Goal: Transaction & Acquisition: Purchase product/service

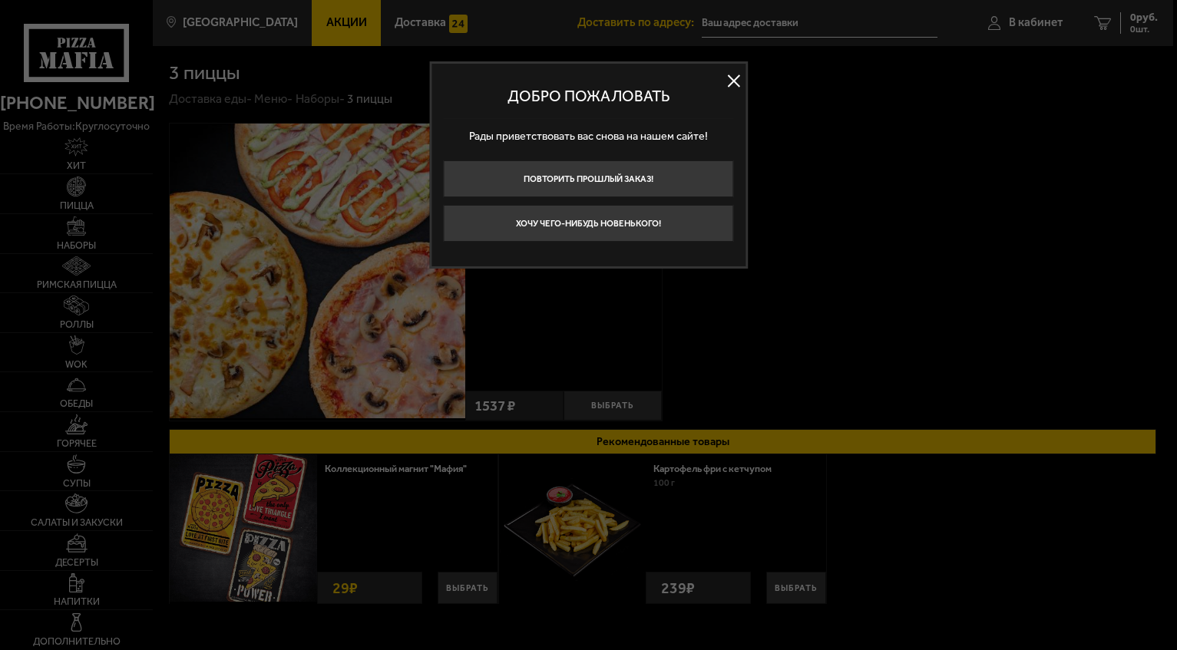
type input "[STREET_ADDRESS]"
click at [736, 74] on button at bounding box center [734, 81] width 23 height 23
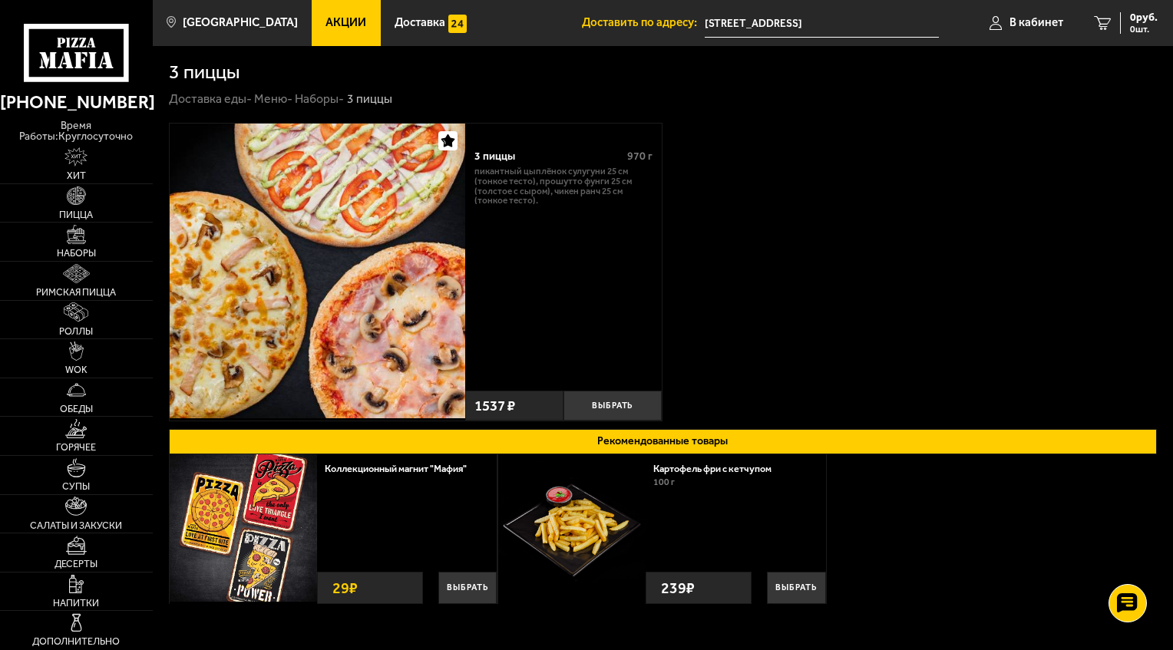
click at [119, 45] on icon at bounding box center [77, 53] width 106 height 58
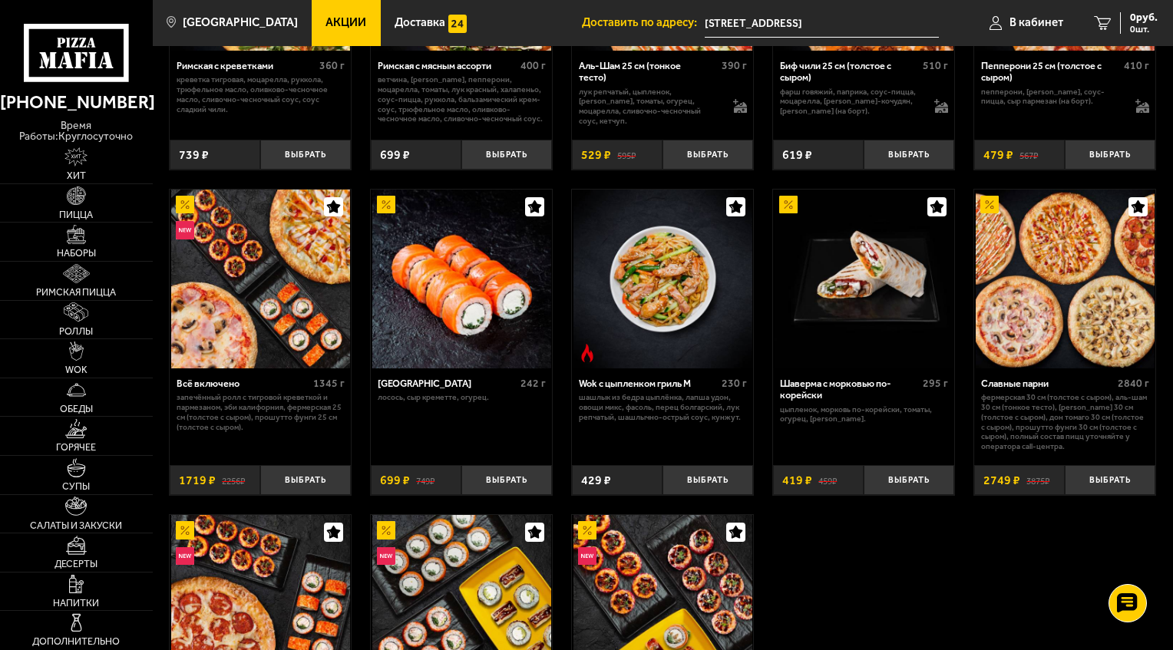
scroll to position [537, 0]
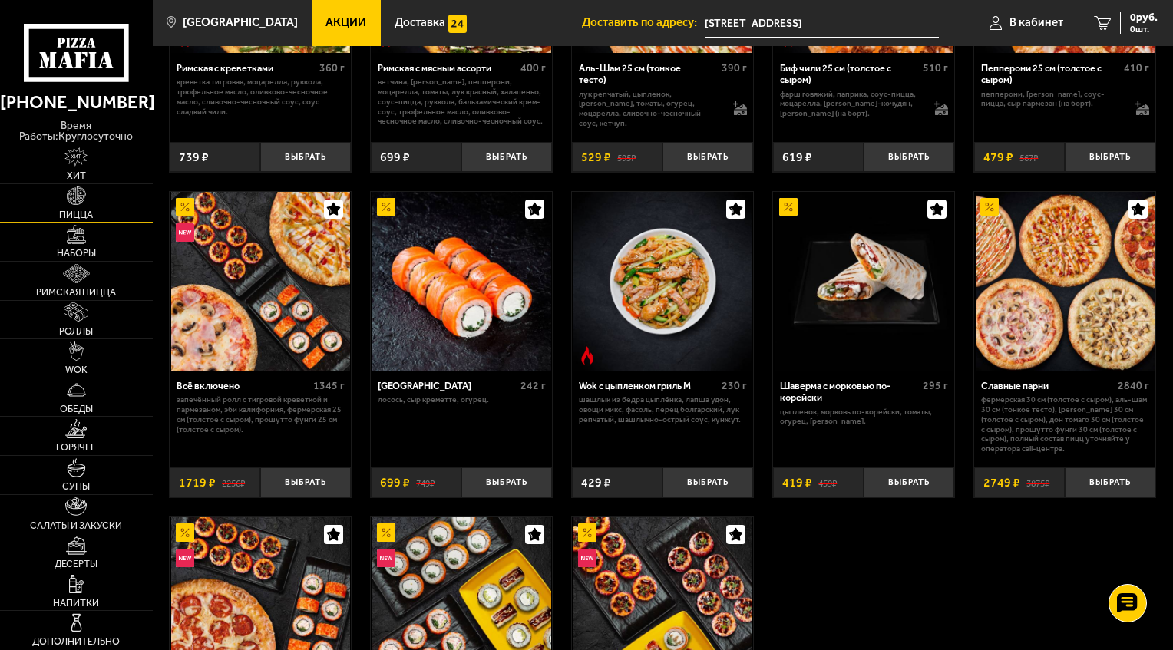
click at [84, 193] on img at bounding box center [76, 196] width 19 height 19
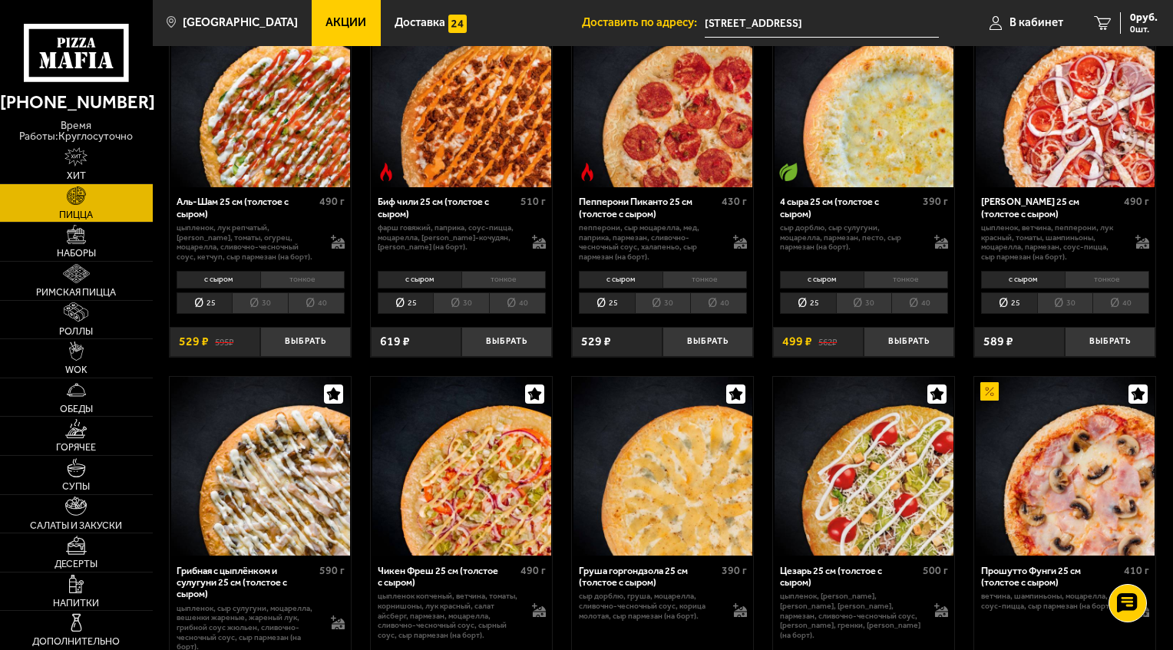
scroll to position [154, 0]
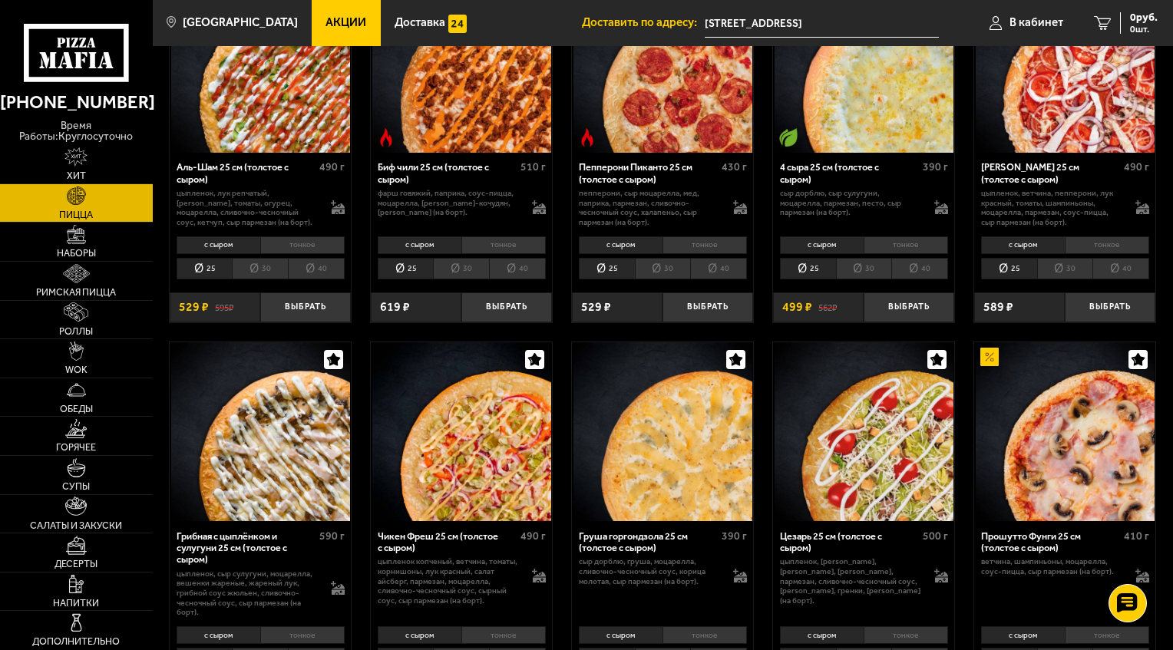
click at [699, 246] on li "тонкое" at bounding box center [705, 245] width 84 height 18
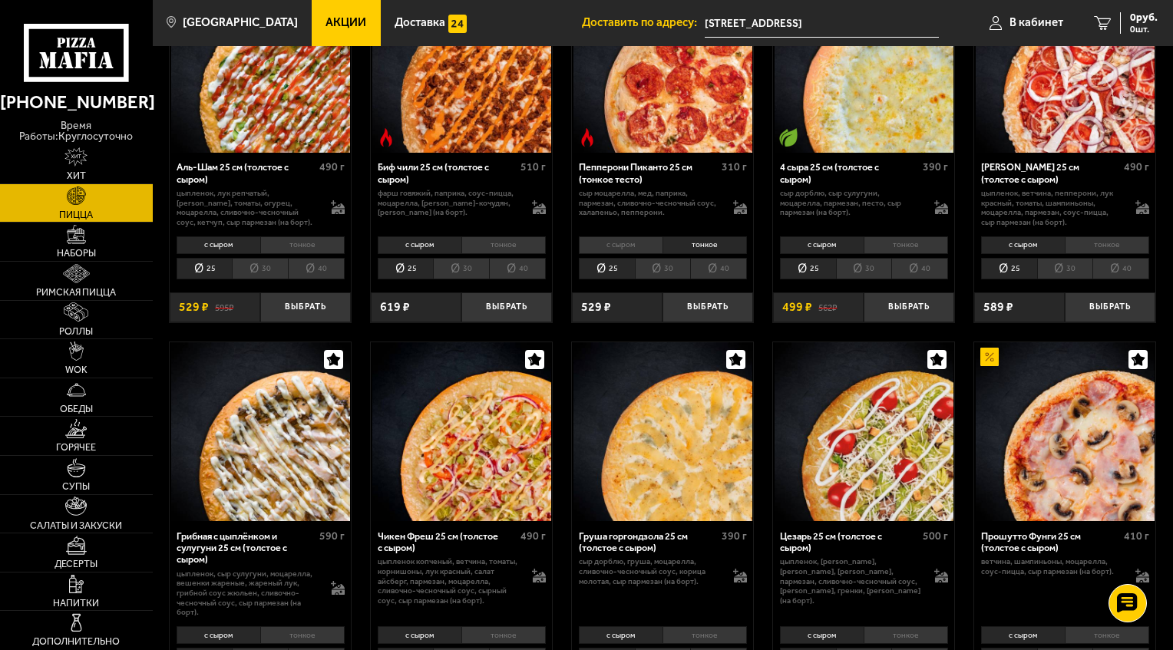
click at [659, 268] on li "30" at bounding box center [663, 268] width 56 height 21
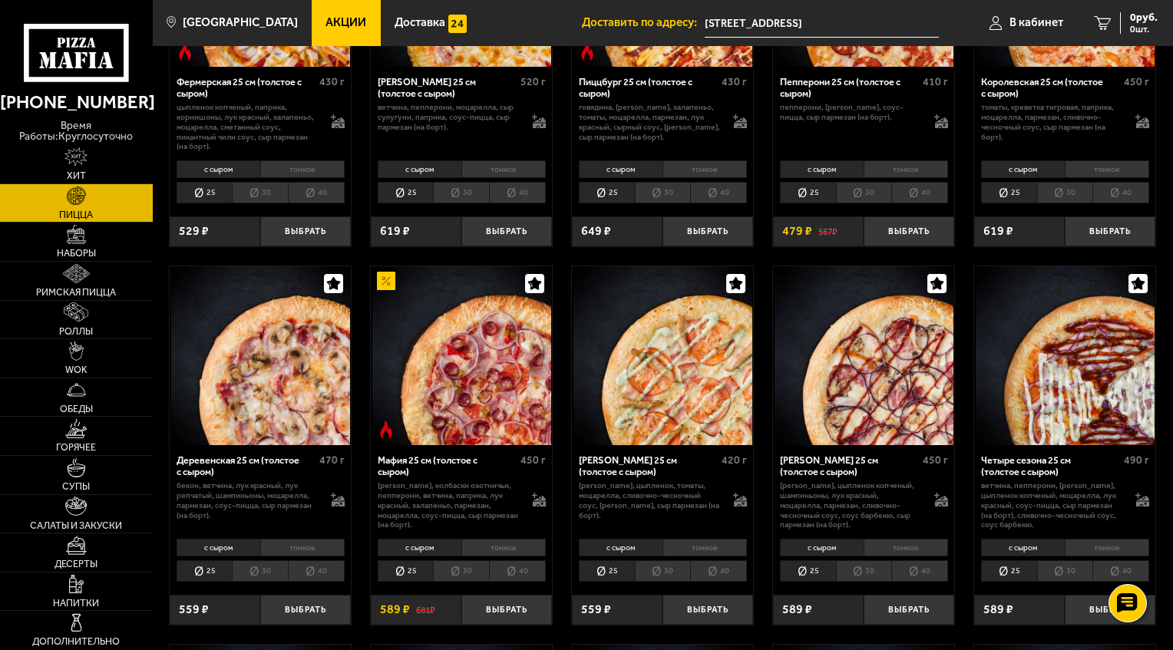
scroll to position [1075, 0]
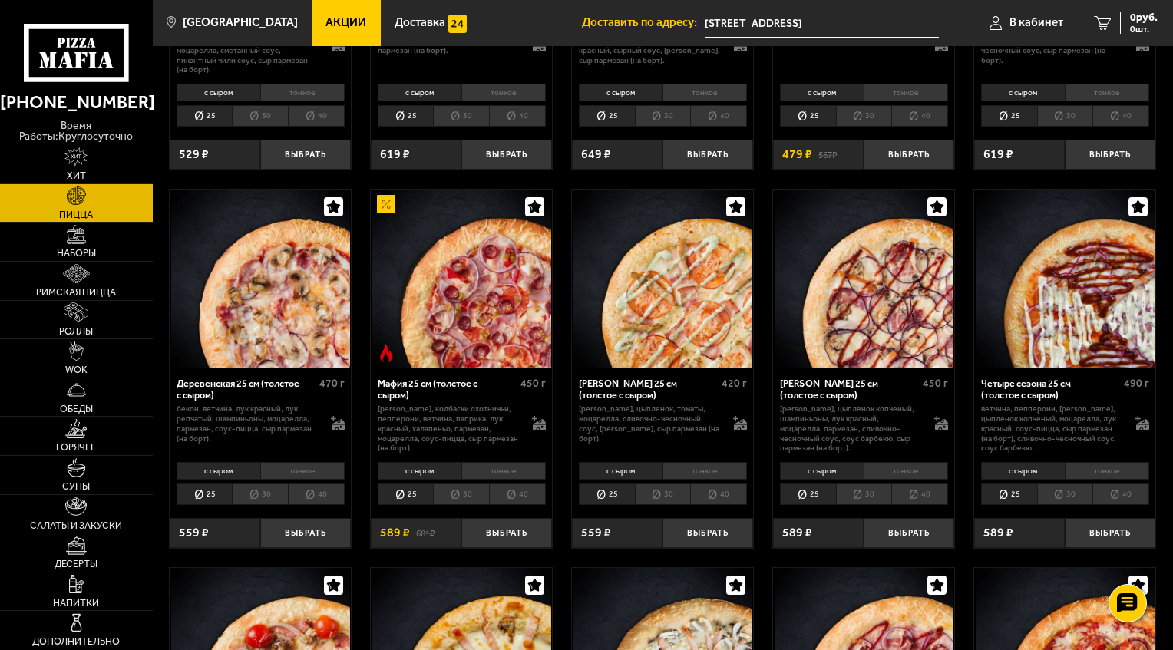
click at [508, 468] on li "тонкое" at bounding box center [503, 471] width 84 height 18
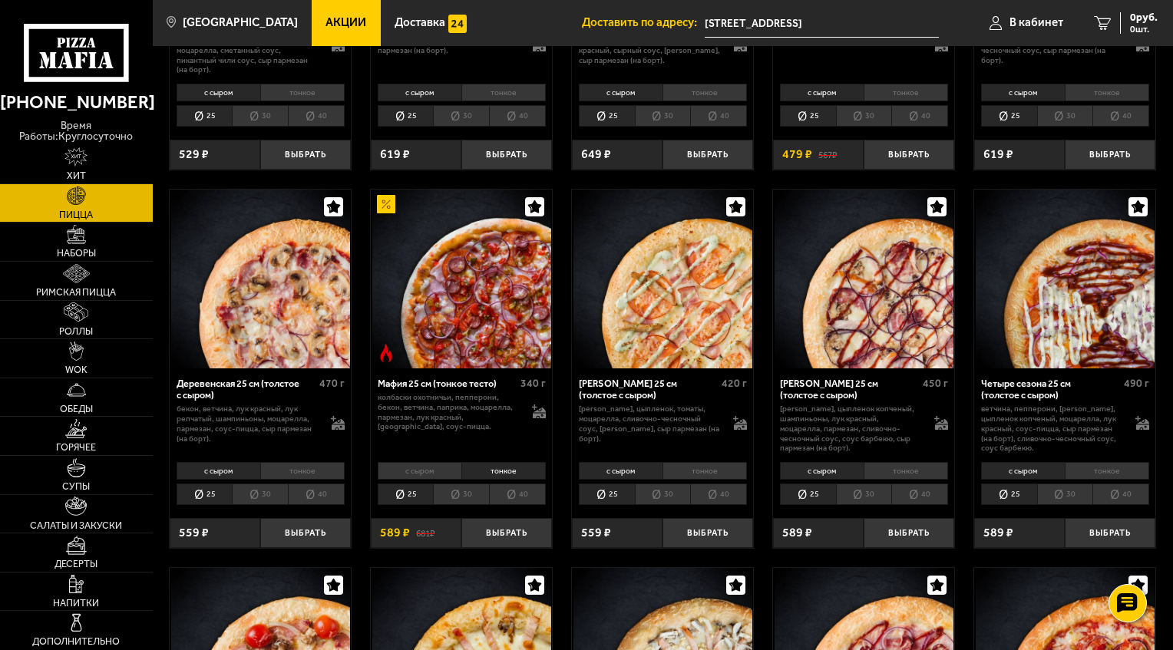
click at [465, 502] on li "30" at bounding box center [461, 494] width 56 height 21
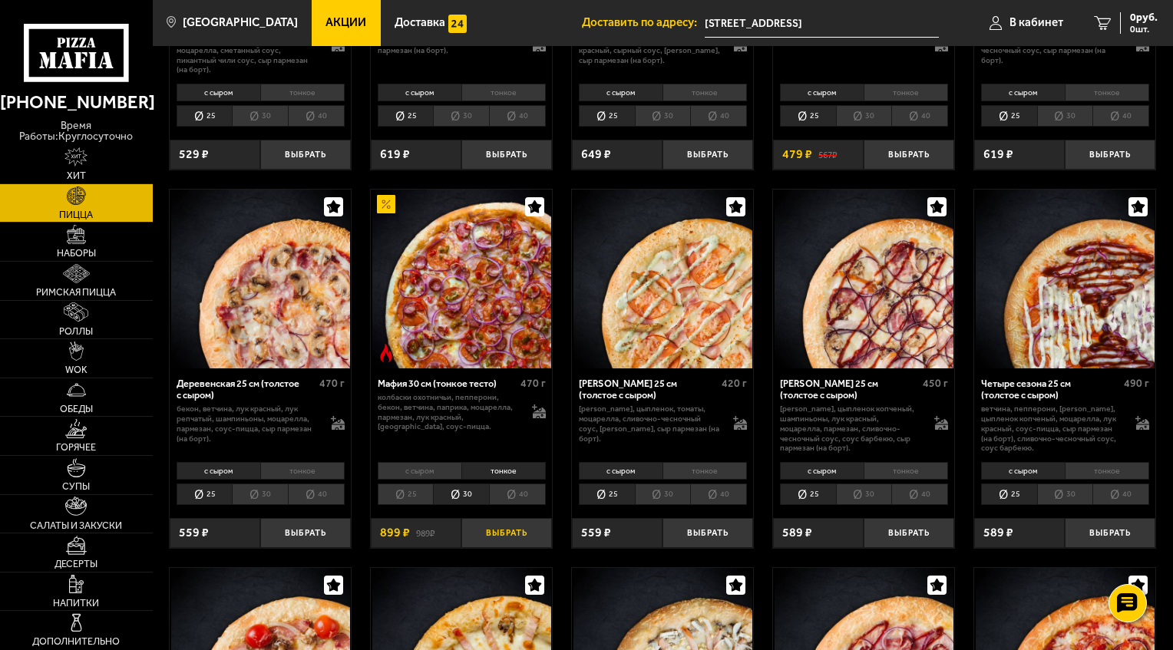
click at [494, 531] on button "Выбрать" at bounding box center [506, 533] width 91 height 30
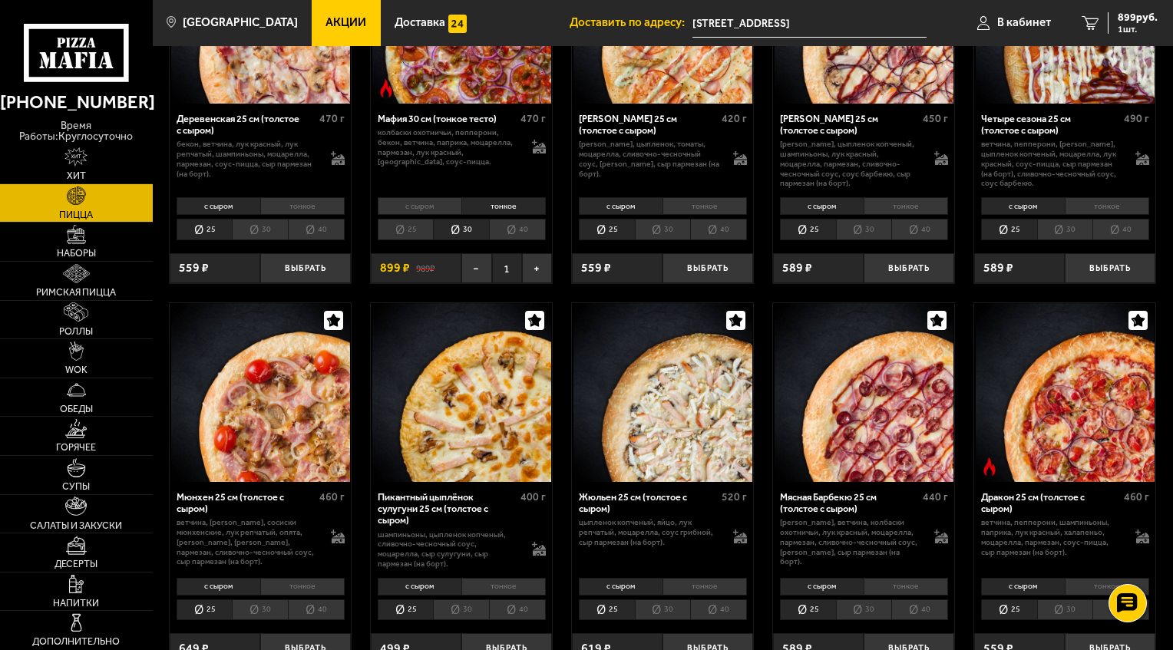
scroll to position [1382, 0]
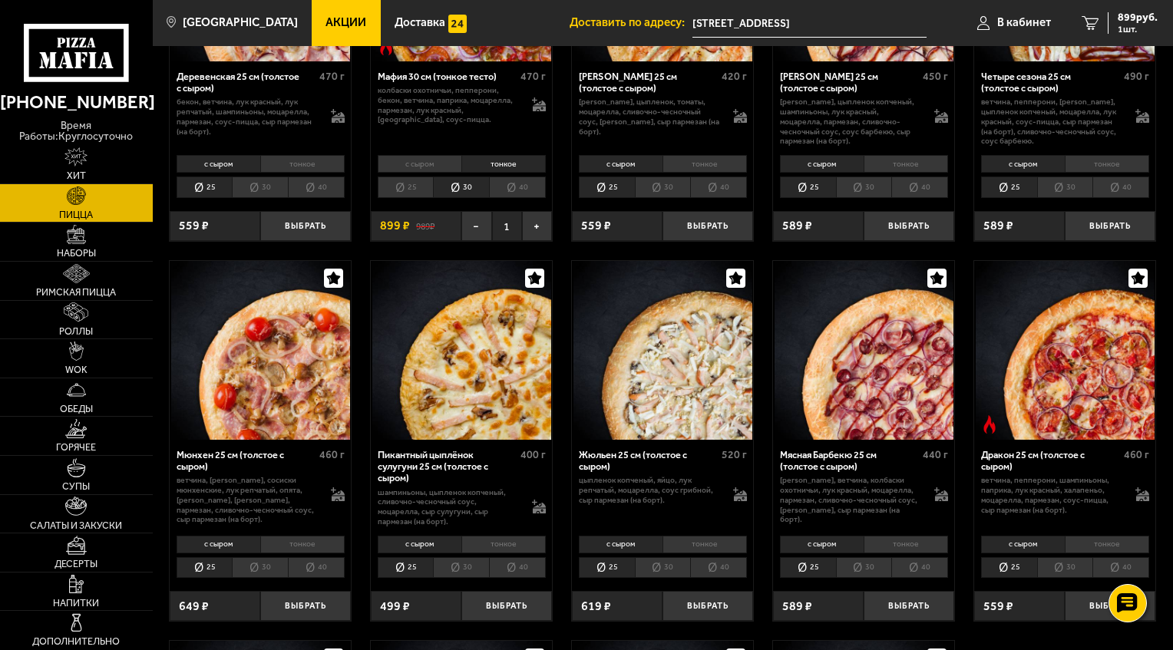
click at [1069, 574] on li "30" at bounding box center [1065, 567] width 56 height 21
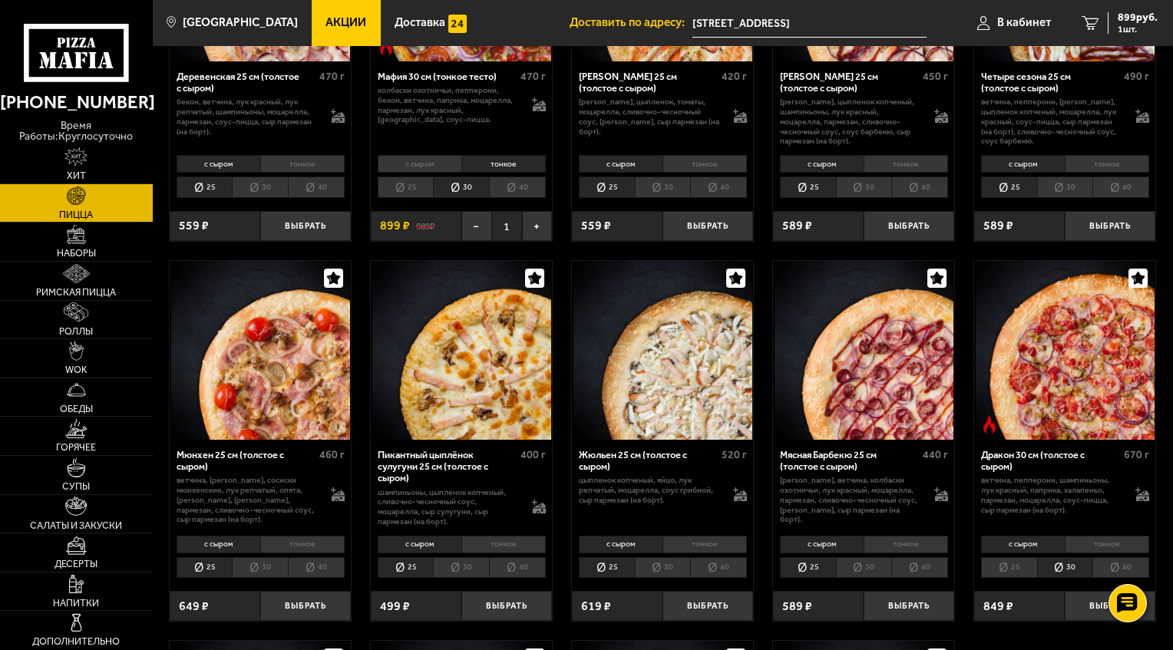
click at [1121, 548] on li "тонкое" at bounding box center [1107, 545] width 84 height 18
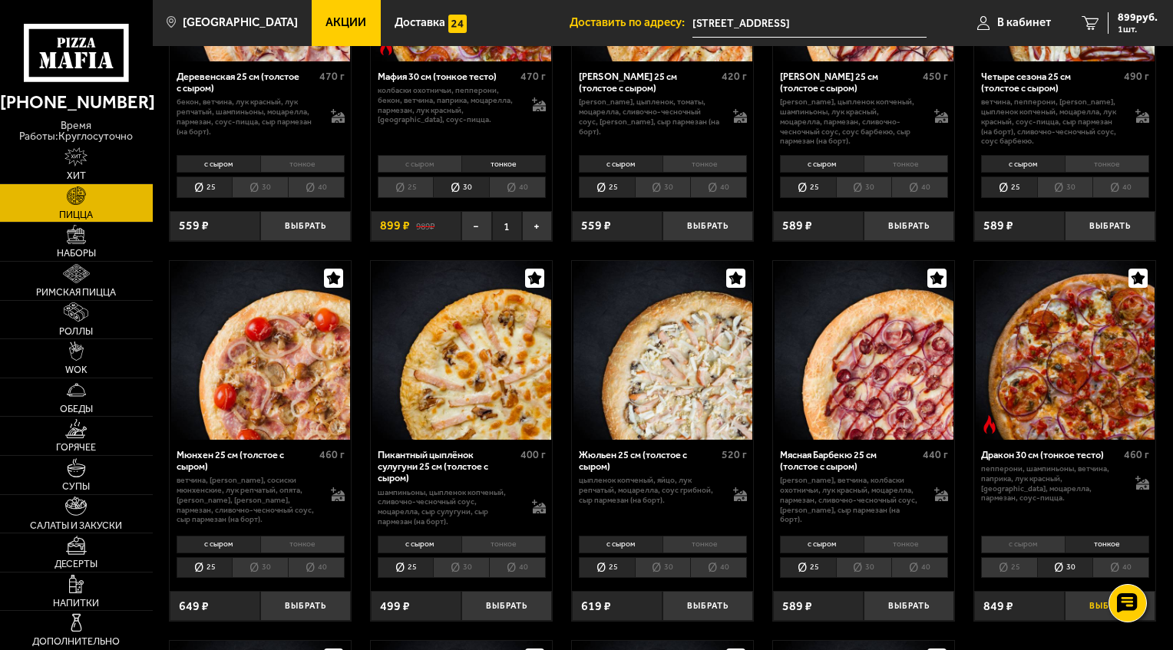
click at [1093, 612] on button "Выбрать" at bounding box center [1110, 606] width 91 height 30
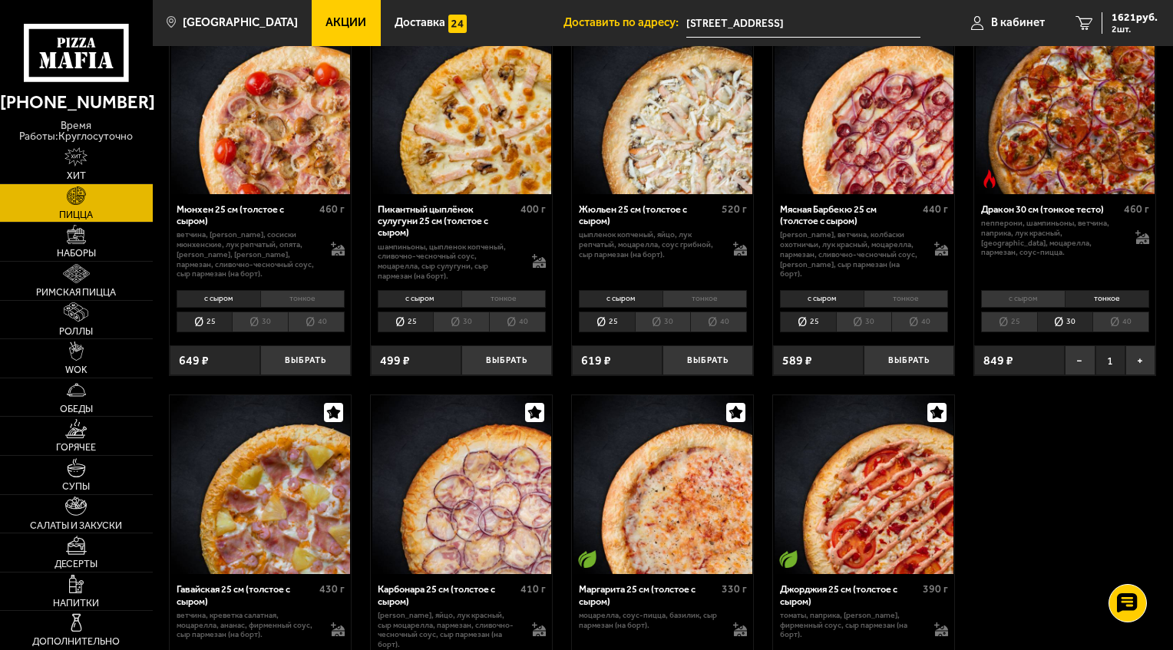
scroll to position [1459, 0]
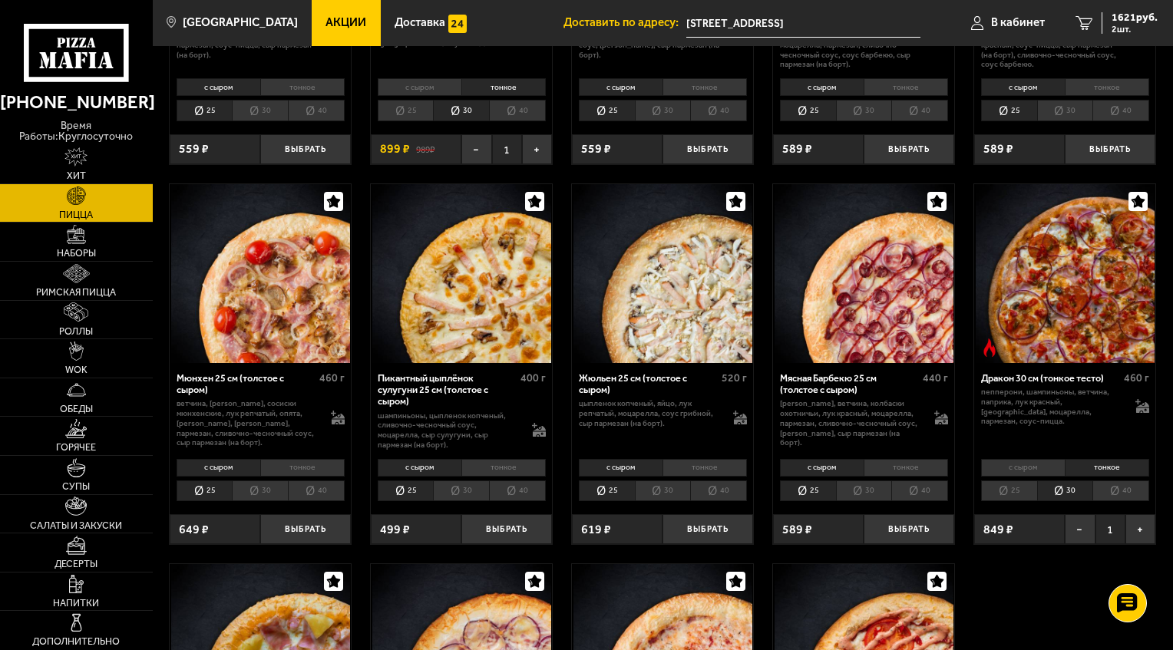
click at [316, 472] on li "тонкое" at bounding box center [302, 468] width 84 height 18
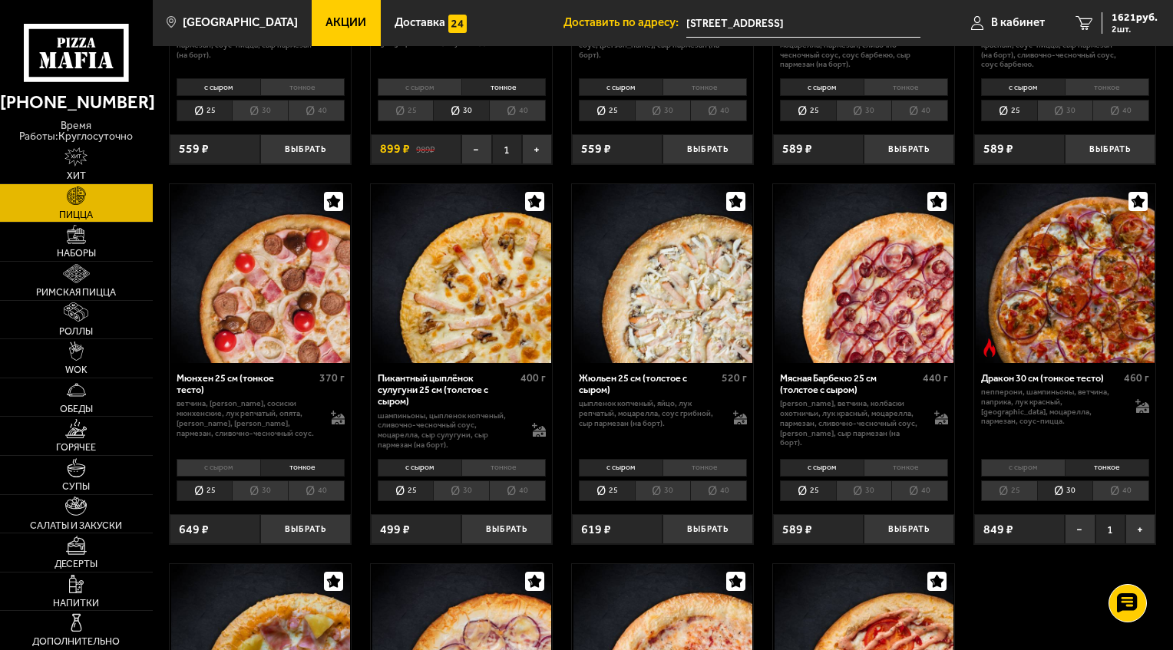
click at [256, 497] on li "30" at bounding box center [260, 491] width 56 height 21
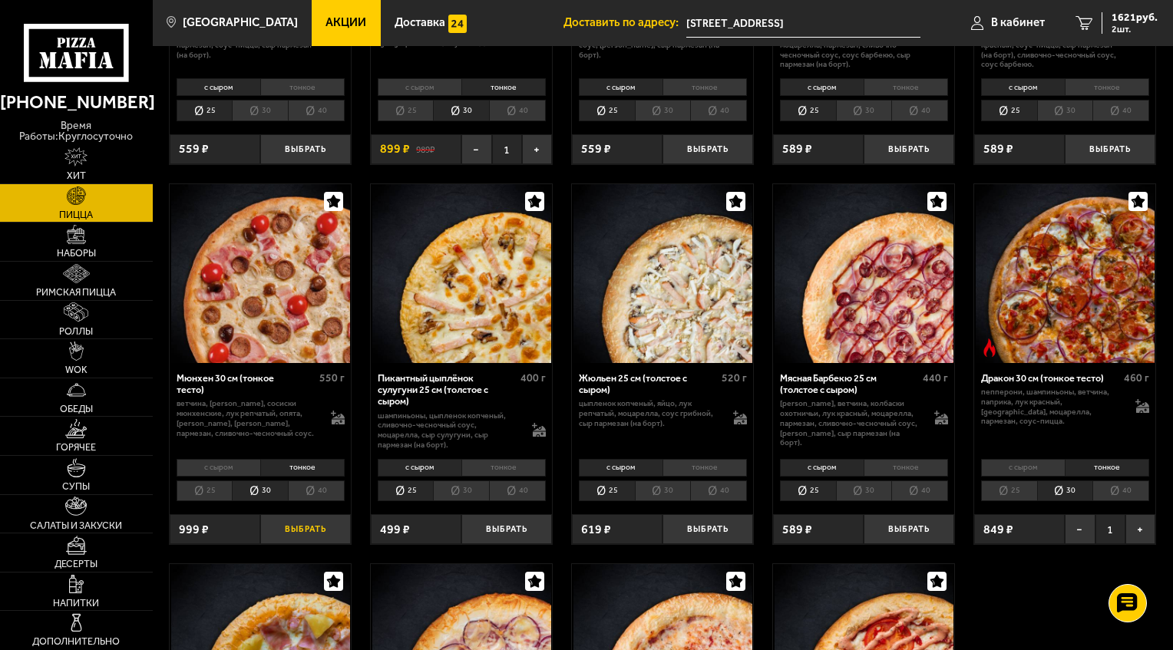
click at [294, 534] on button "Выбрать" at bounding box center [305, 529] width 91 height 30
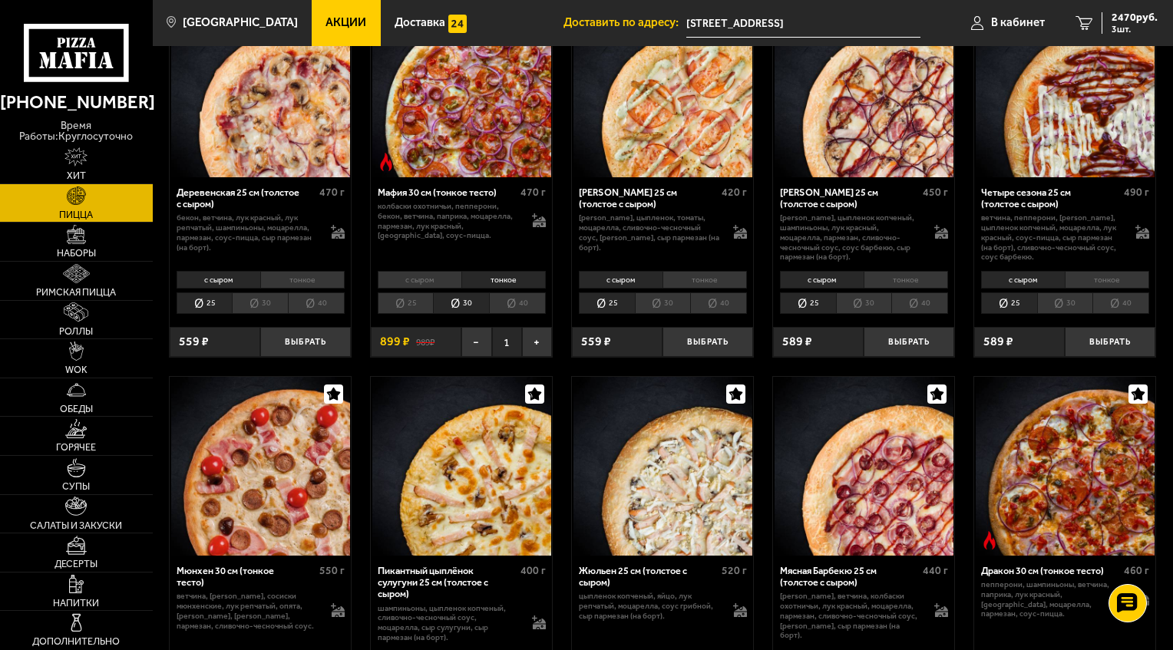
scroll to position [998, 0]
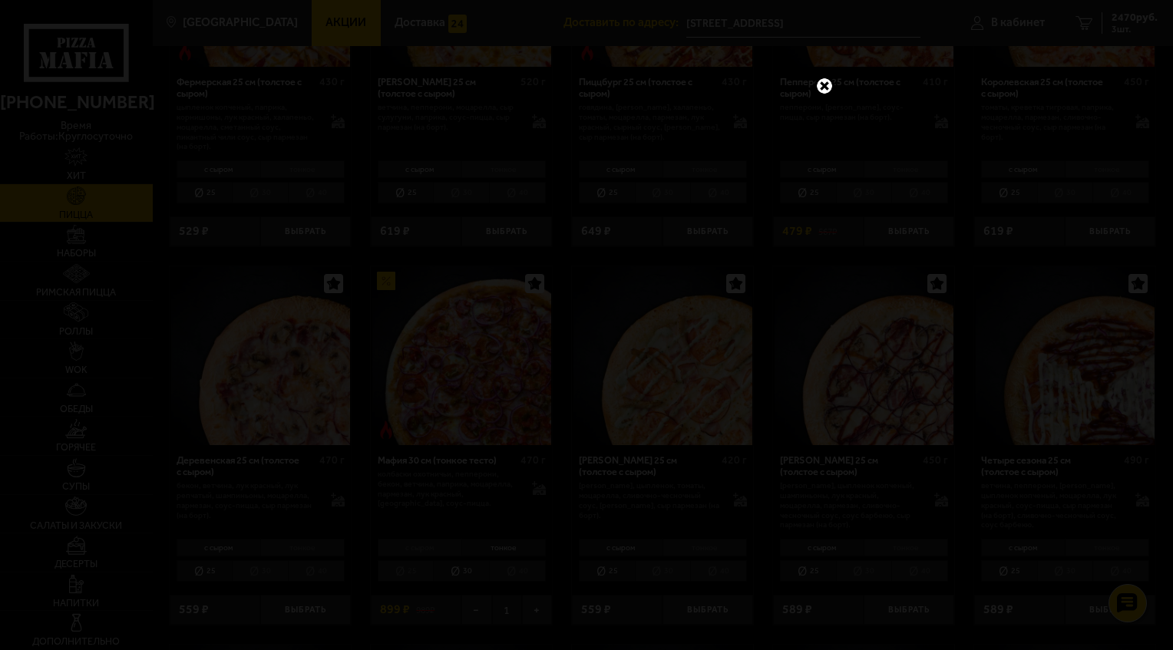
click at [828, 91] on link at bounding box center [825, 86] width 20 height 20
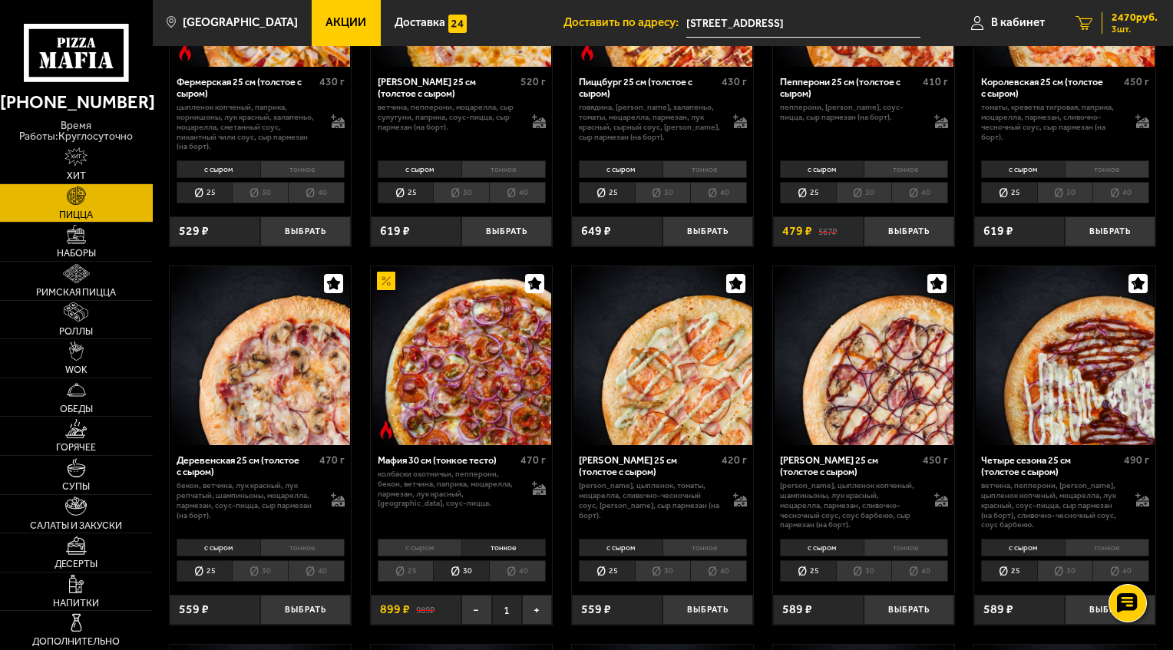
click at [1126, 17] on span "2470 руб." at bounding box center [1135, 17] width 46 height 11
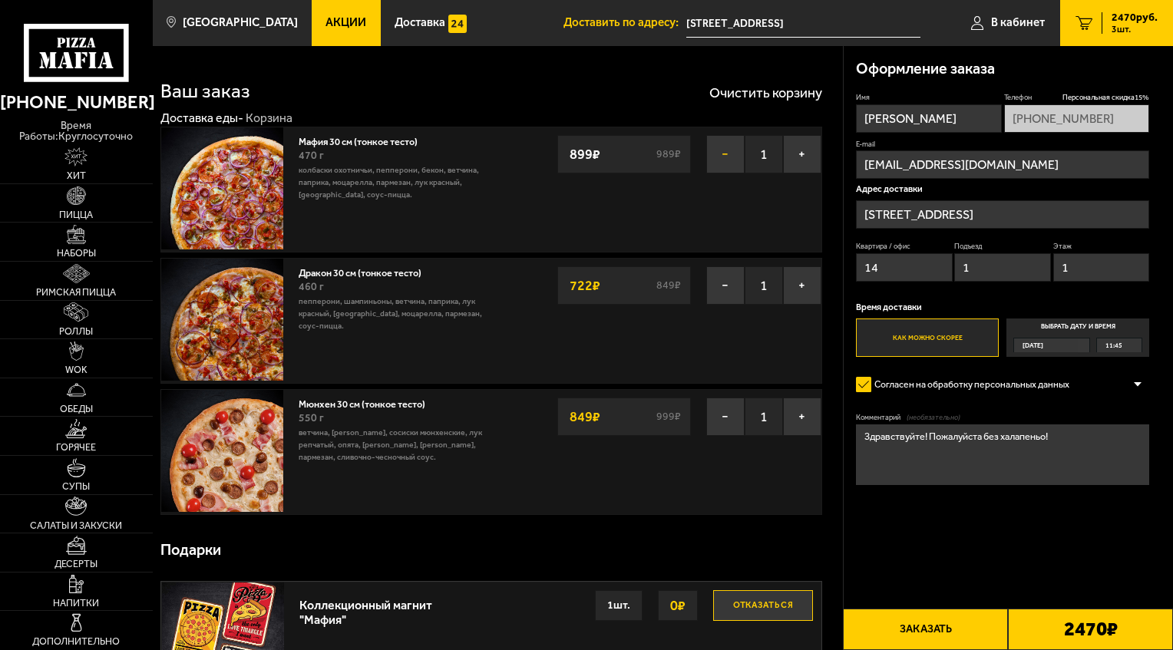
click at [722, 146] on button "−" at bounding box center [725, 154] width 38 height 38
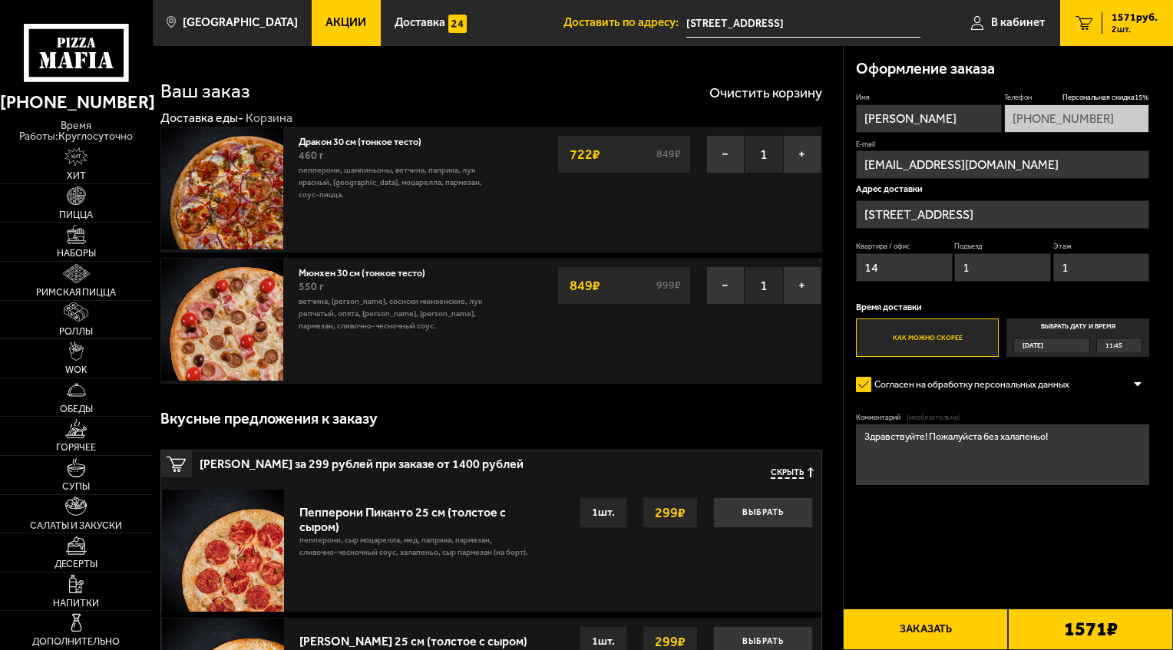
click at [1053, 436] on textarea "Здравствуйте! Пожалуйста без халапеньо!" at bounding box center [1002, 455] width 293 height 61
click at [1057, 435] on textarea "Здравствуйте! Пожалуйста без халапеньо!" at bounding box center [1002, 455] width 293 height 61
drag, startPoint x: 1057, startPoint y: 435, endPoint x: 993, endPoint y: 460, distance: 68.6
click at [974, 475] on textarea "Здравствуйте! Пожалуйста без халапеньо!" at bounding box center [1002, 455] width 293 height 61
drag, startPoint x: 1039, startPoint y: 441, endPoint x: 1019, endPoint y: 471, distance: 36.6
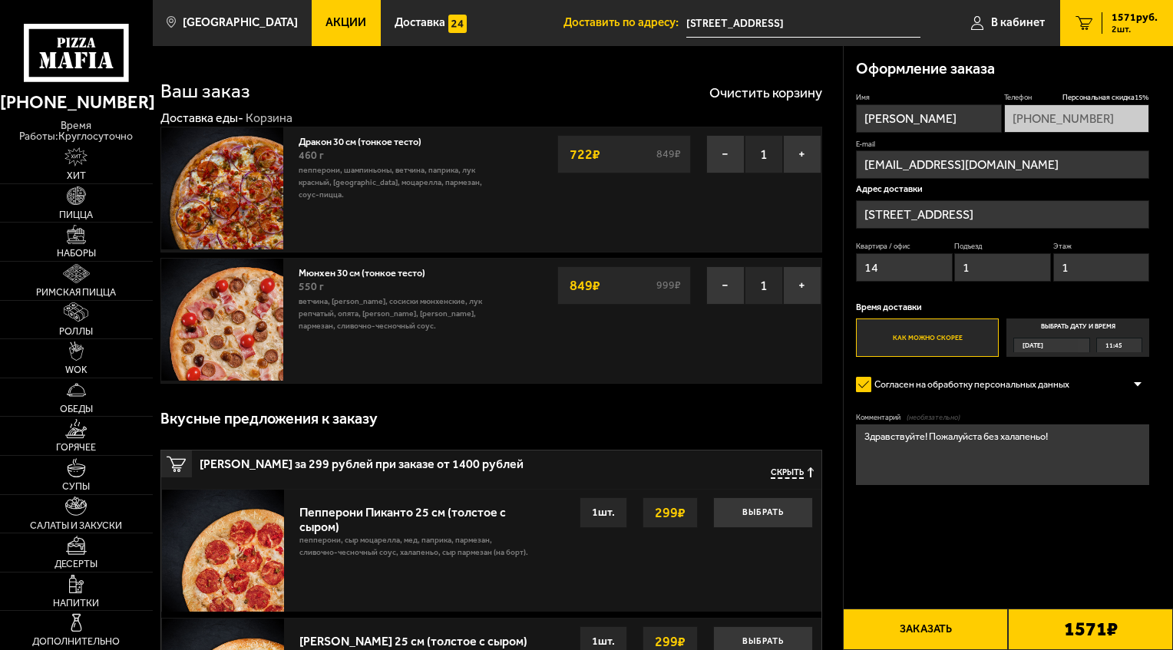
click at [1019, 471] on textarea "Здравствуйте! Пожалуйста без халапеньо!" at bounding box center [1002, 455] width 293 height 61
click at [1027, 478] on textarea "Здравствуйте! Пожалуйста без халапеньо!" at bounding box center [1002, 455] width 293 height 61
click at [1056, 435] on textarea "Здравствуйте! Пожалуйста без халапеньо!" at bounding box center [1002, 455] width 293 height 61
type textarea "Здравствуйте! Пожалуйста без халапеньо!!!"
click at [914, 625] on button "Заказать" at bounding box center [925, 629] width 165 height 41
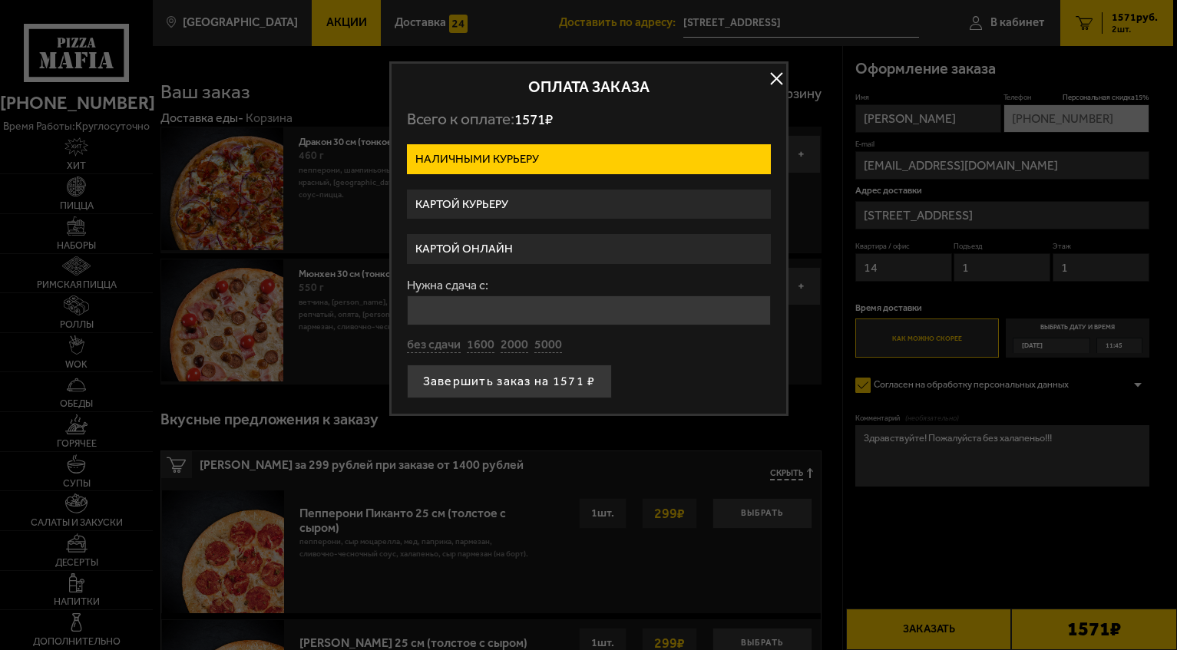
click at [775, 79] on button "button" at bounding box center [777, 79] width 23 height 23
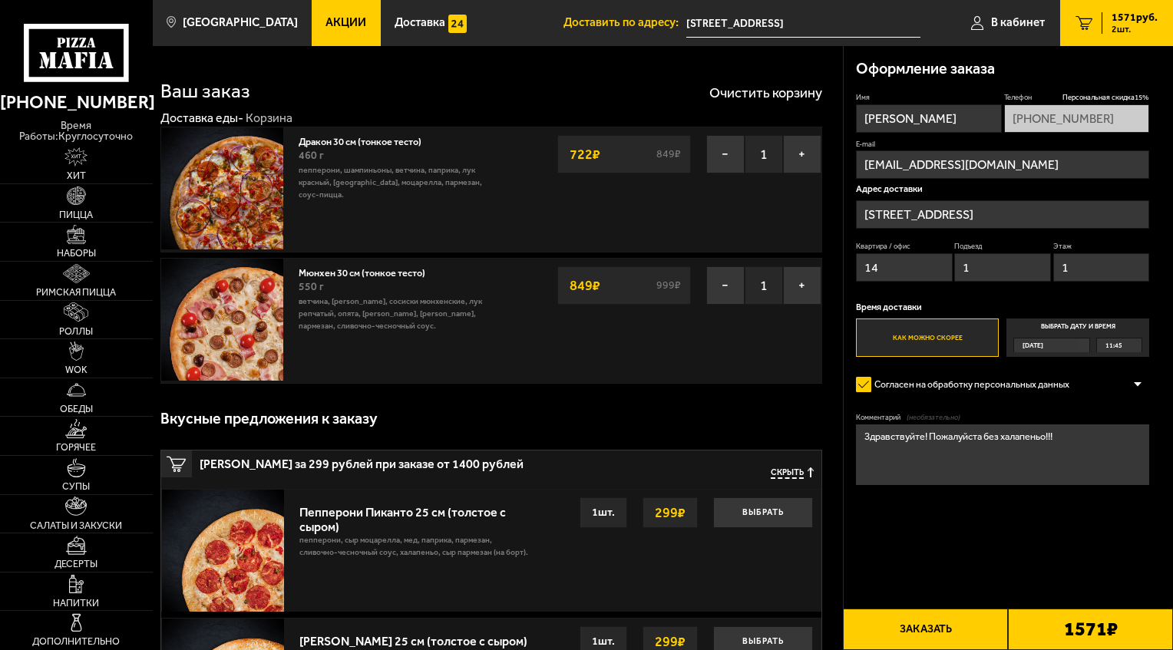
click at [931, 633] on button "Заказать" at bounding box center [925, 629] width 165 height 41
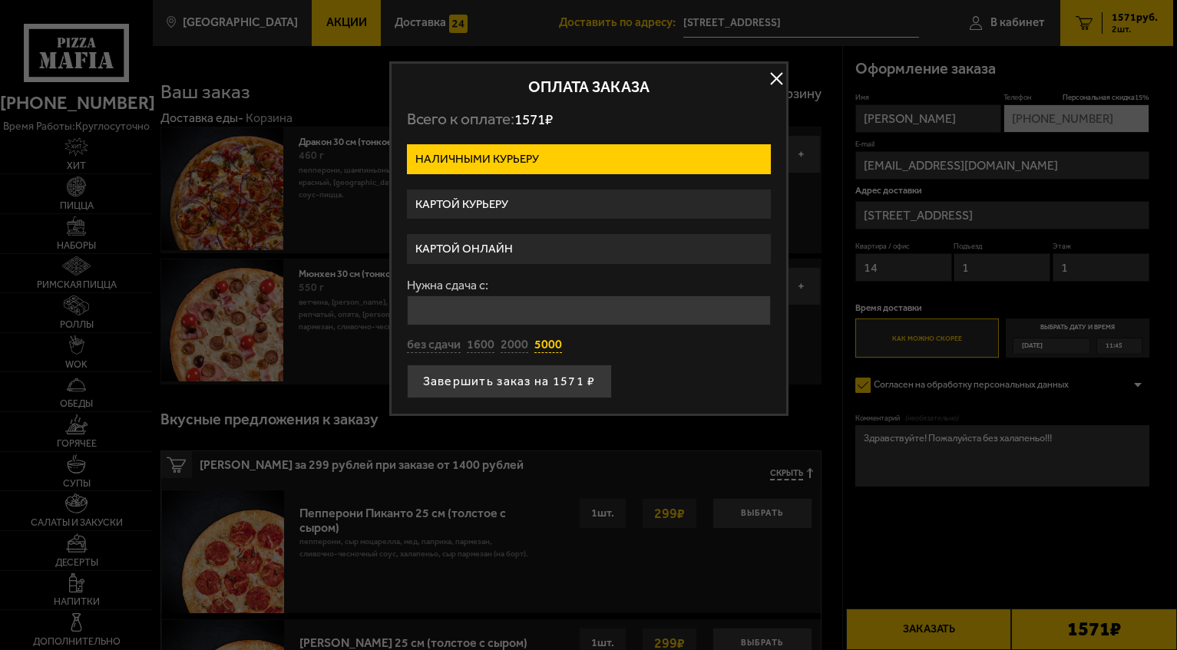
click at [547, 345] on button "5000" at bounding box center [548, 345] width 28 height 17
type input "5000"
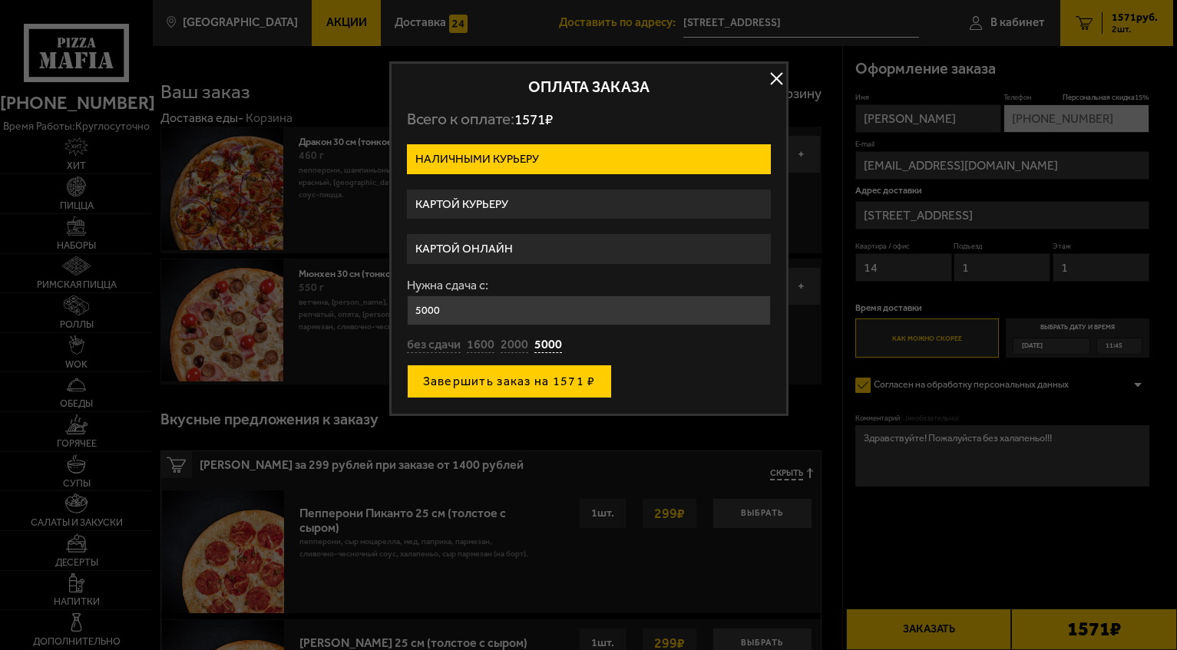
click at [532, 371] on button "Завершить заказ на 1571 ₽" at bounding box center [509, 382] width 205 height 34
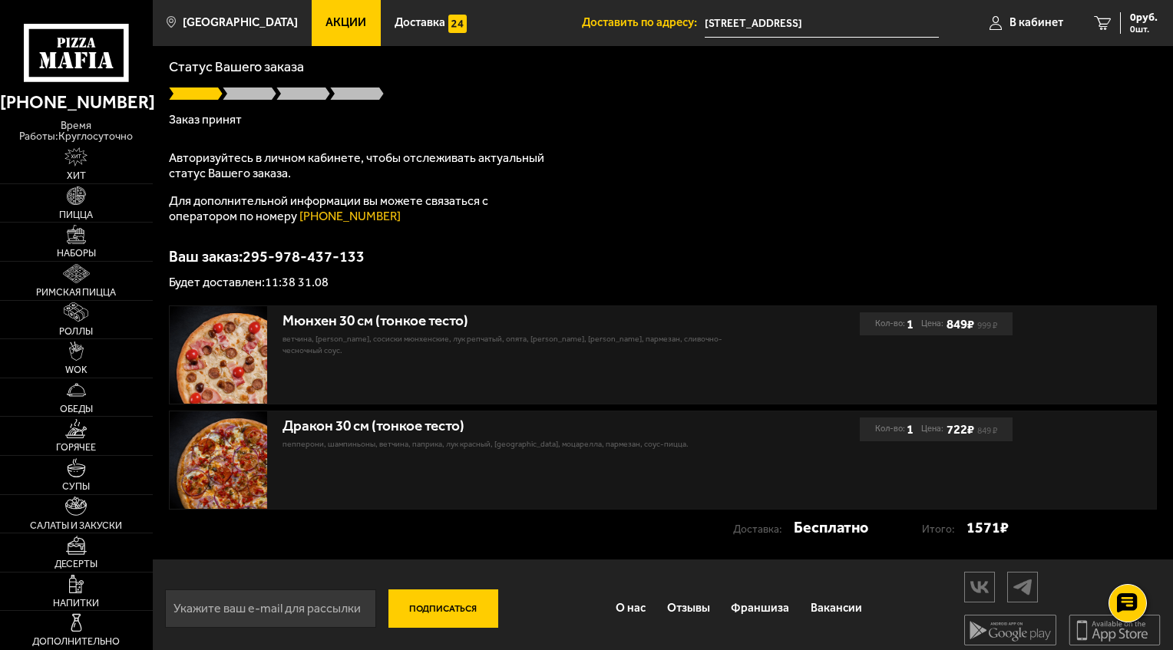
scroll to position [100, 0]
